Goal: Task Accomplishment & Management: Manage account settings

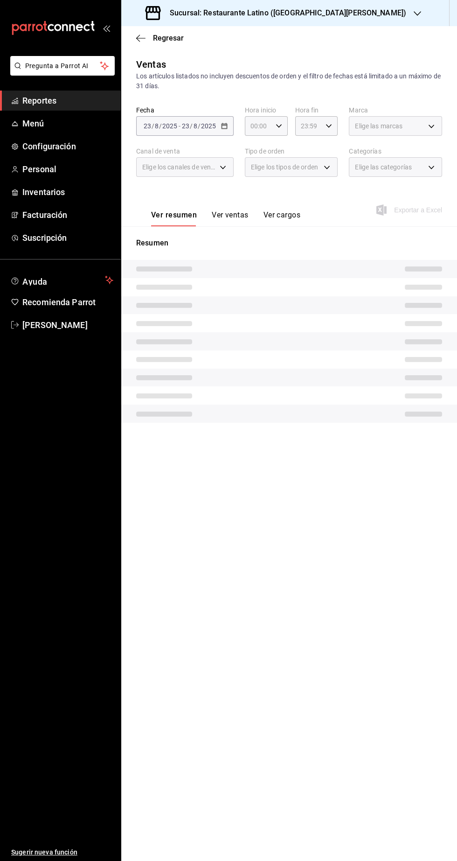
click at [79, 96] on span "Reportes" at bounding box center [67, 100] width 91 height 13
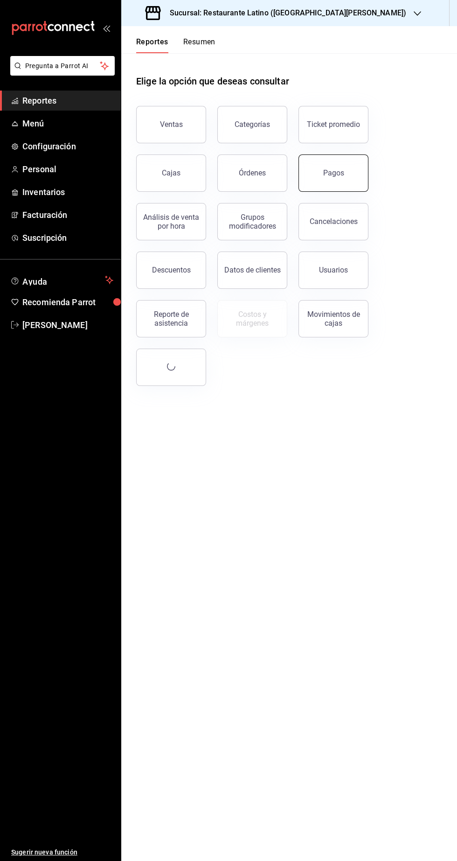
click at [322, 189] on button "Pagos" at bounding box center [334, 172] width 70 height 37
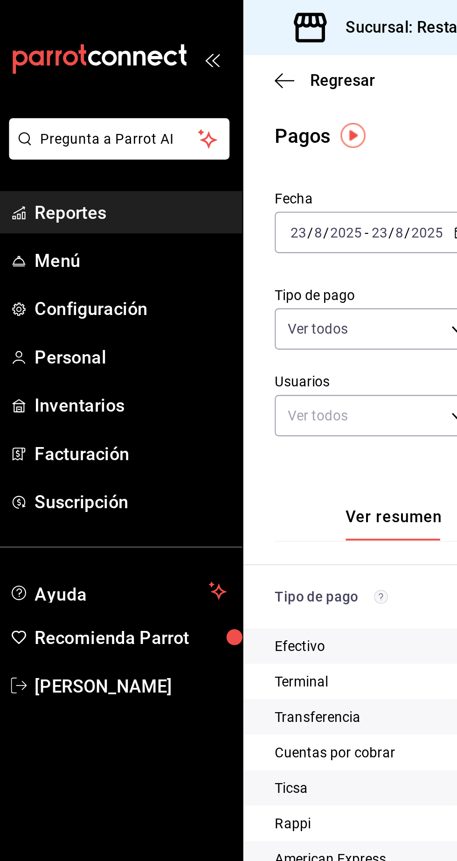
click at [55, 103] on span "Reportes" at bounding box center [67, 100] width 91 height 13
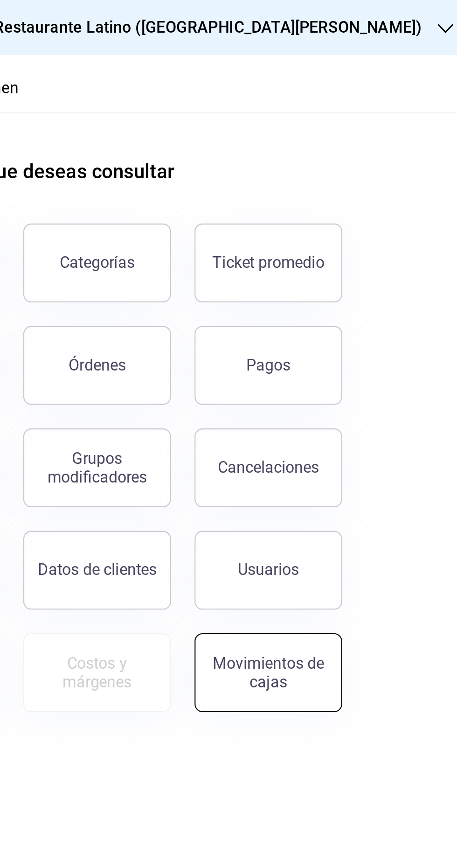
click at [346, 319] on div "Movimientos de cajas" at bounding box center [334, 319] width 58 height 18
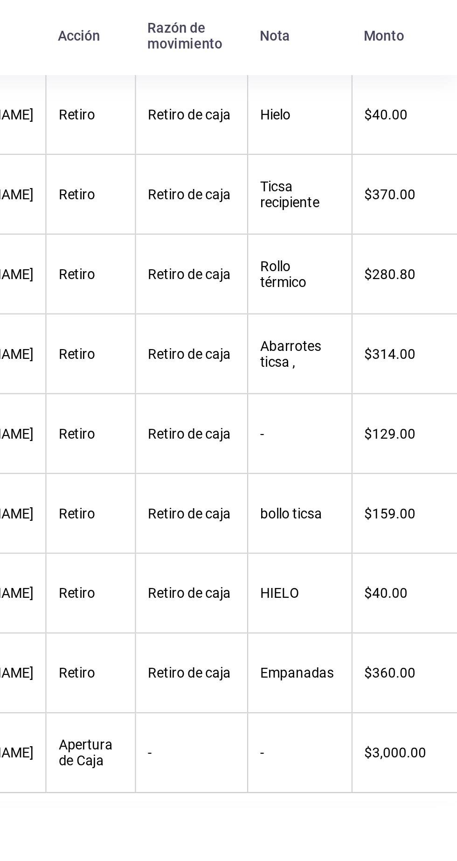
click at [455, 165] on th "Monto" at bounding box center [432, 164] width 50 height 37
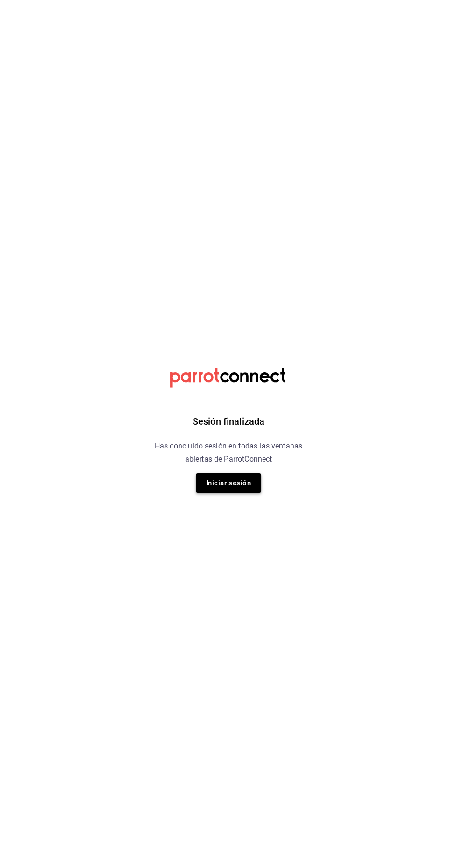
click at [214, 493] on button "Iniciar sesión" at bounding box center [228, 483] width 65 height 20
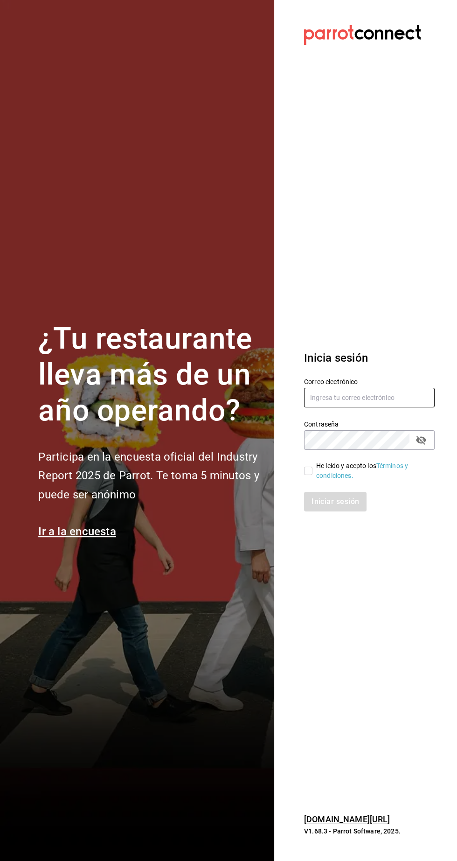
click at [357, 407] on input "text" at bounding box center [369, 398] width 131 height 20
type input "Administracion@restaurantelatino.com"
click at [309, 475] on input "He leído y acepto los Términos y condiciones." at bounding box center [308, 471] width 8 height 8
checkbox input "true"
click at [345, 512] on button "Iniciar sesión" at bounding box center [335, 502] width 63 height 20
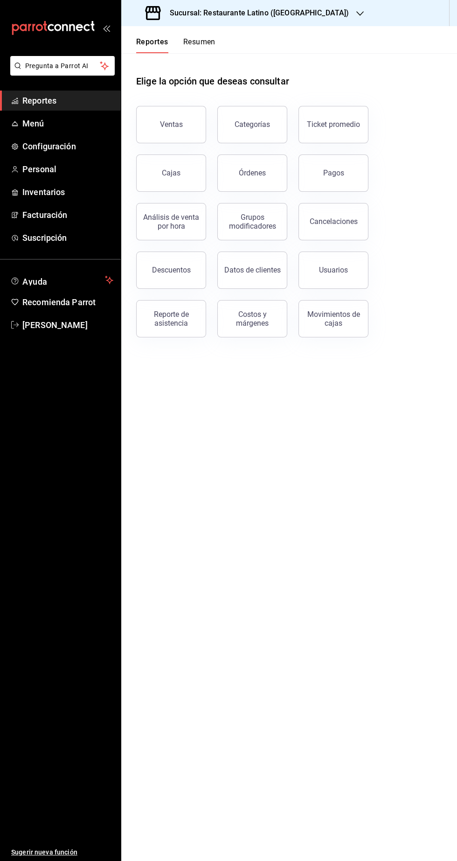
click at [286, 22] on div "Sucursal: Restaurante Latino ([GEOGRAPHIC_DATA])" at bounding box center [248, 13] width 239 height 26
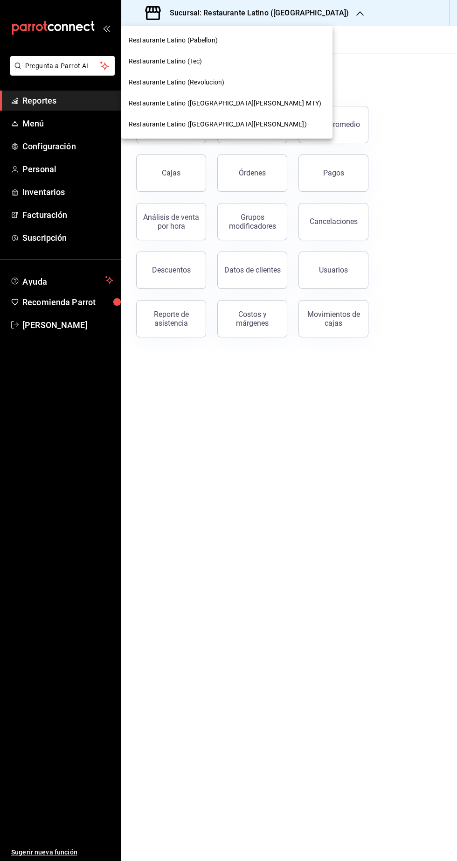
click at [277, 29] on div at bounding box center [228, 430] width 457 height 861
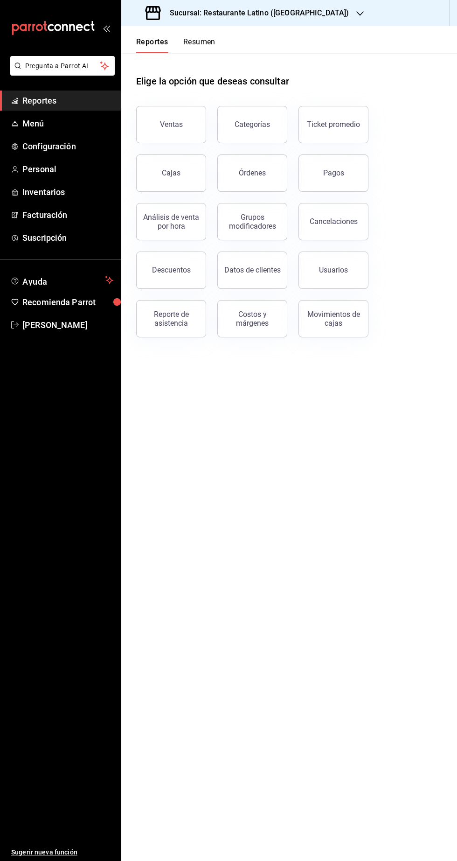
click at [277, 29] on div at bounding box center [228, 430] width 457 height 861
click at [293, 13] on h3 "Sucursal: Restaurante Latino ([GEOGRAPHIC_DATA])" at bounding box center [255, 12] width 187 height 11
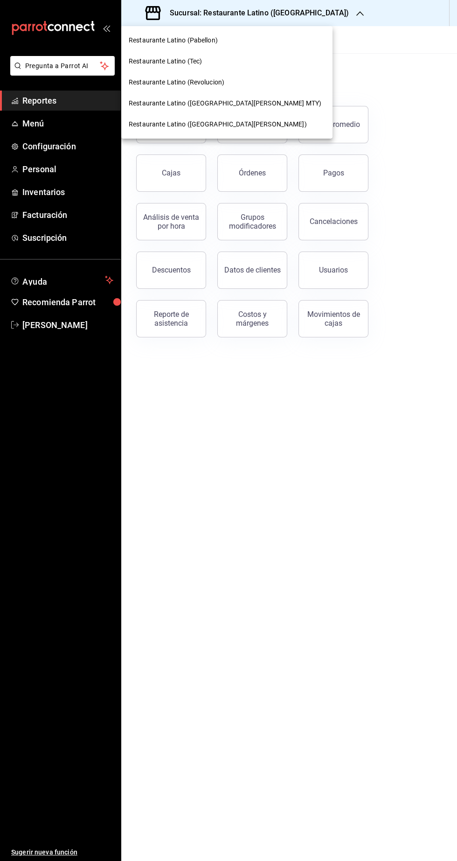
click at [183, 102] on span "Restaurante Latino ([GEOGRAPHIC_DATA][PERSON_NAME] MTY)" at bounding box center [225, 103] width 193 height 10
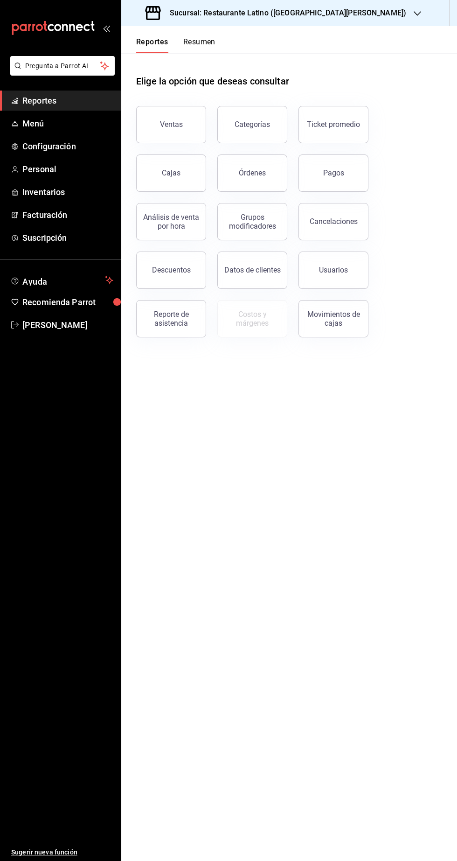
click at [196, 53] on button "Resumen" at bounding box center [199, 45] width 32 height 16
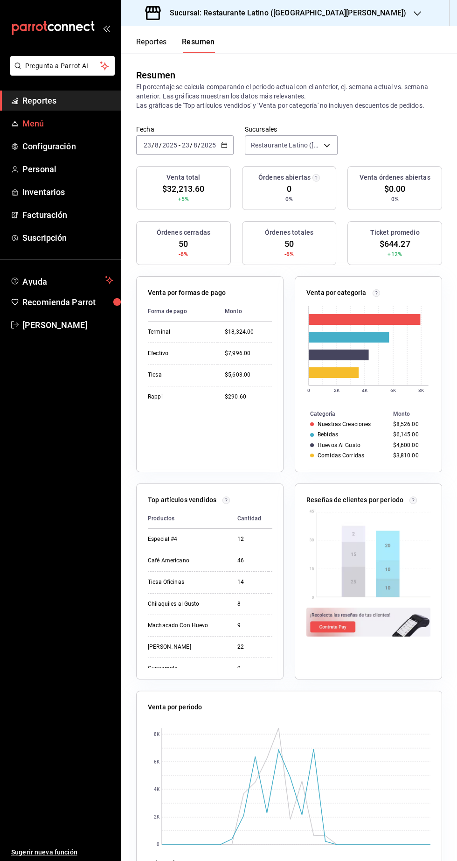
click at [34, 122] on span "Menú" at bounding box center [67, 123] width 91 height 13
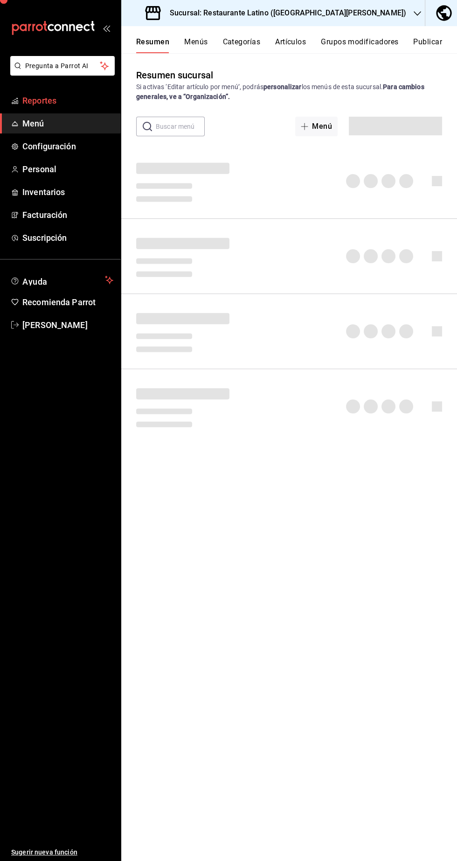
click at [38, 99] on span "Reportes" at bounding box center [67, 100] width 91 height 13
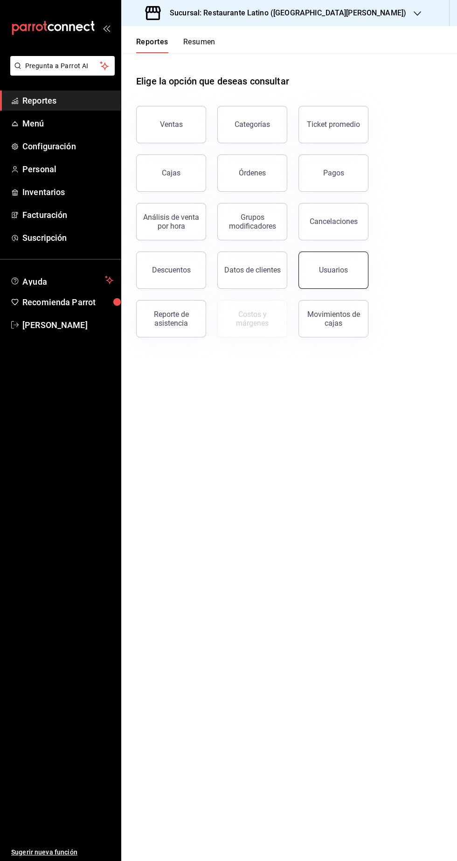
click at [328, 276] on button "Usuarios" at bounding box center [334, 270] width 70 height 37
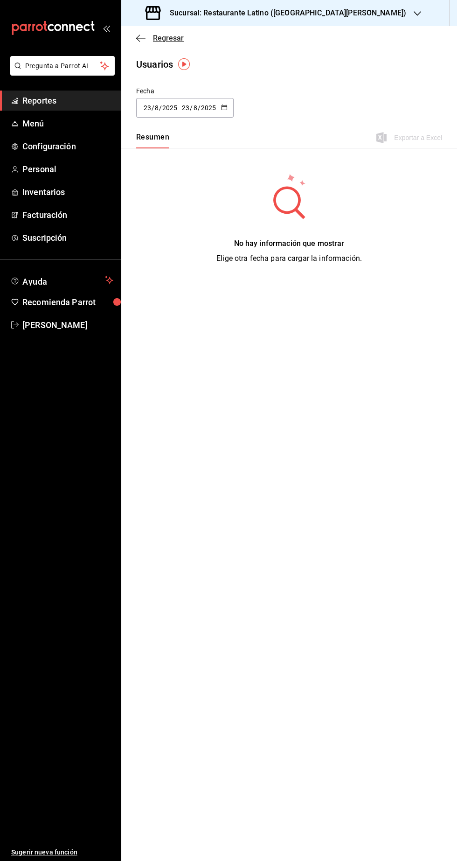
click at [151, 41] on span "Regresar" at bounding box center [160, 38] width 48 height 9
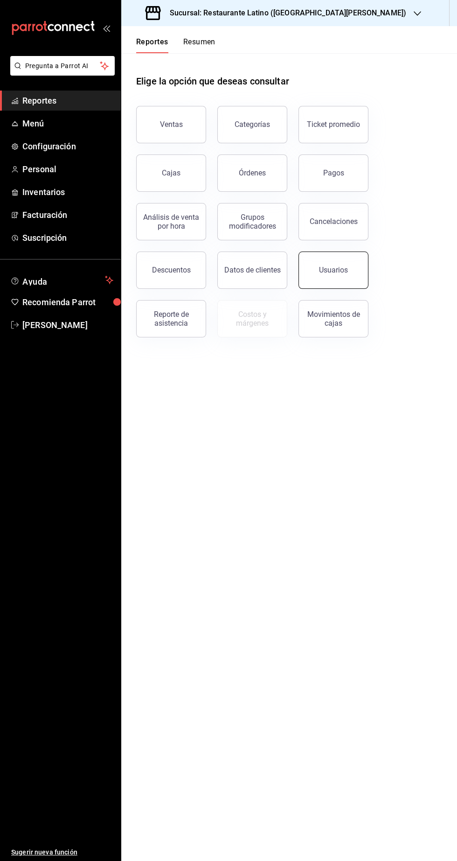
click at [317, 278] on button "Usuarios" at bounding box center [334, 270] width 70 height 37
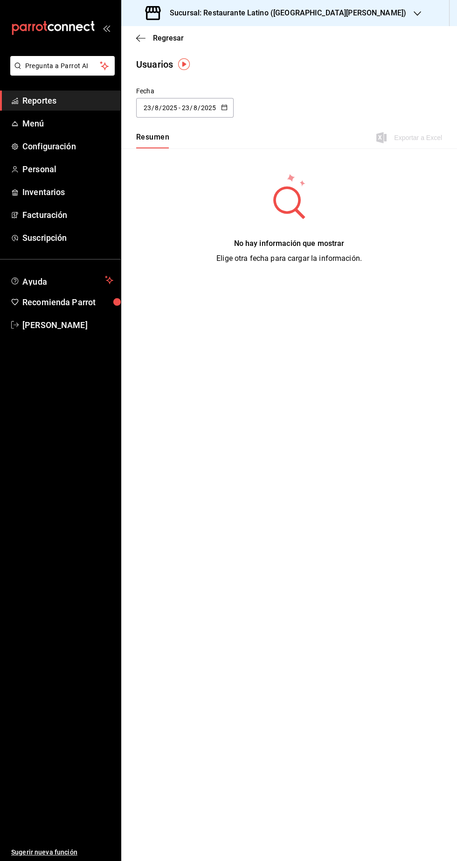
click at [224, 106] on icon "button" at bounding box center [224, 107] width 7 height 7
click at [138, 133] on li "Hoy" at bounding box center [180, 137] width 88 height 21
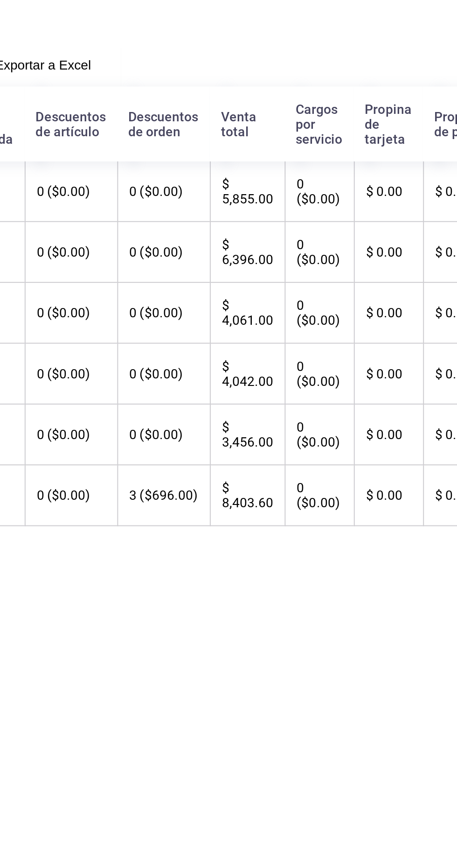
scroll to position [1, 0]
